Goal: Task Accomplishment & Management: Use online tool/utility

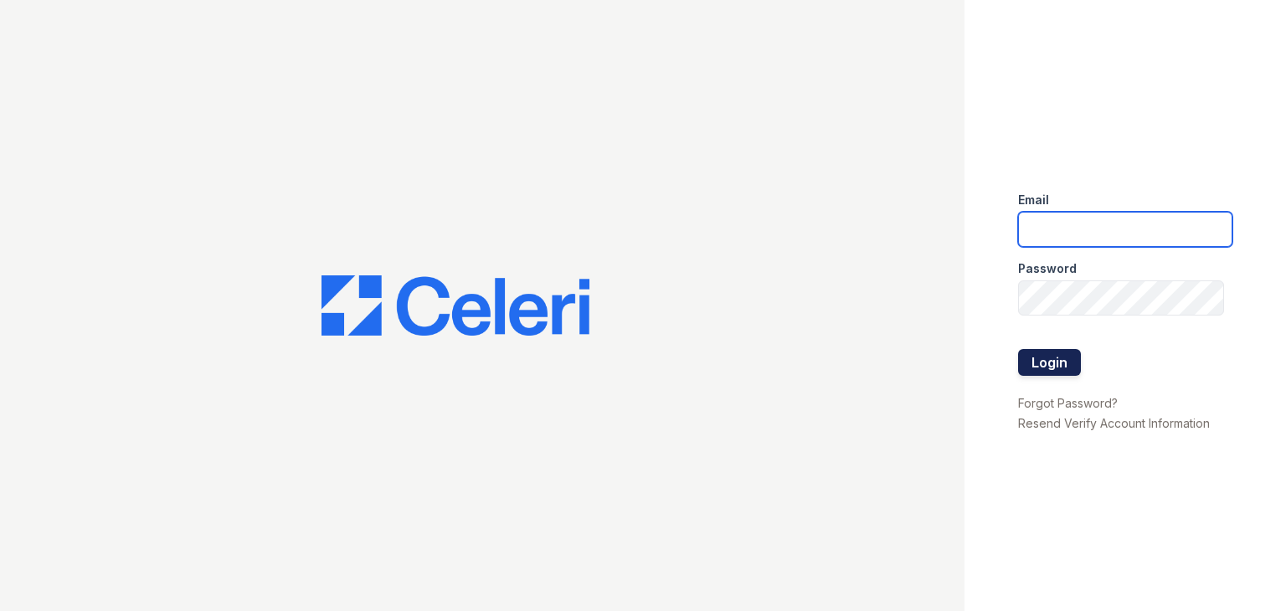
type input "miriam@cafmanagement.com"
click at [1048, 359] on button "Login" at bounding box center [1049, 362] width 63 height 27
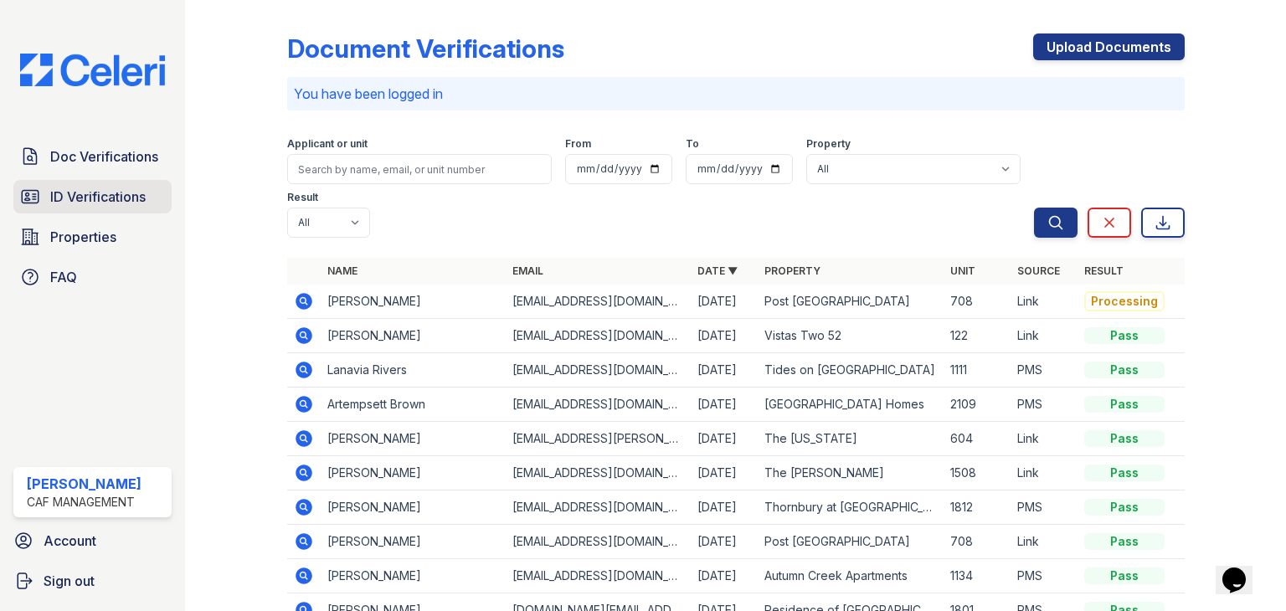
click at [117, 191] on span "ID Verifications" at bounding box center [97, 197] width 95 height 20
